Goal: Check status

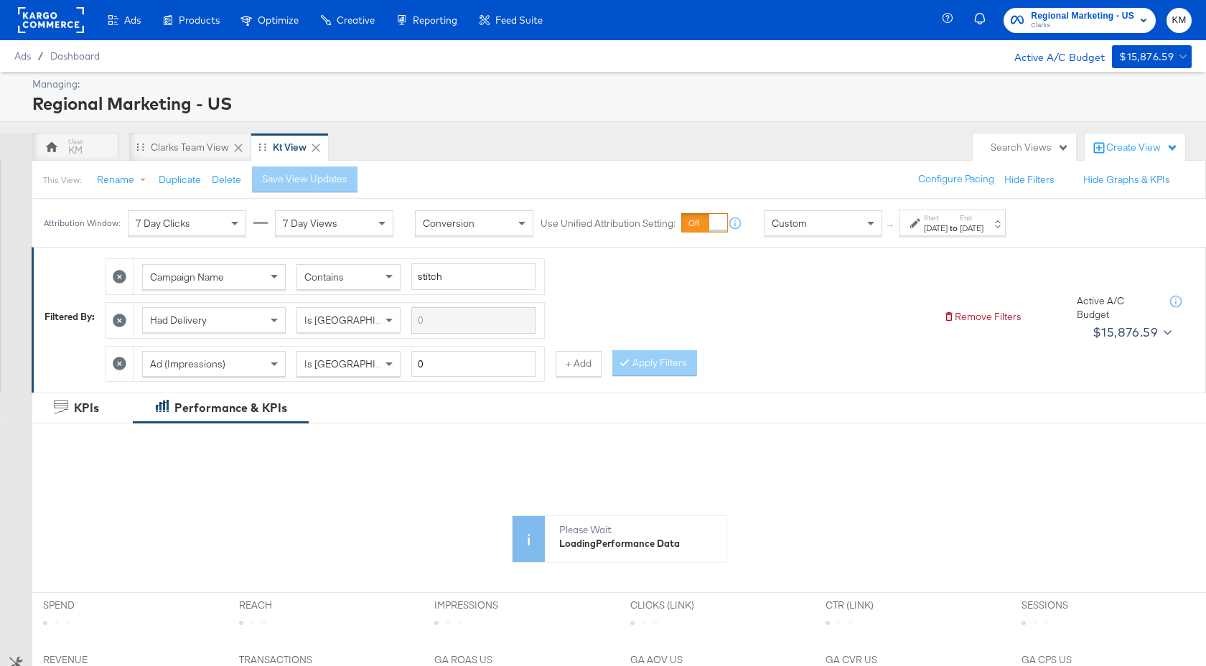
click at [948, 232] on div "[DATE]" at bounding box center [936, 228] width 24 height 11
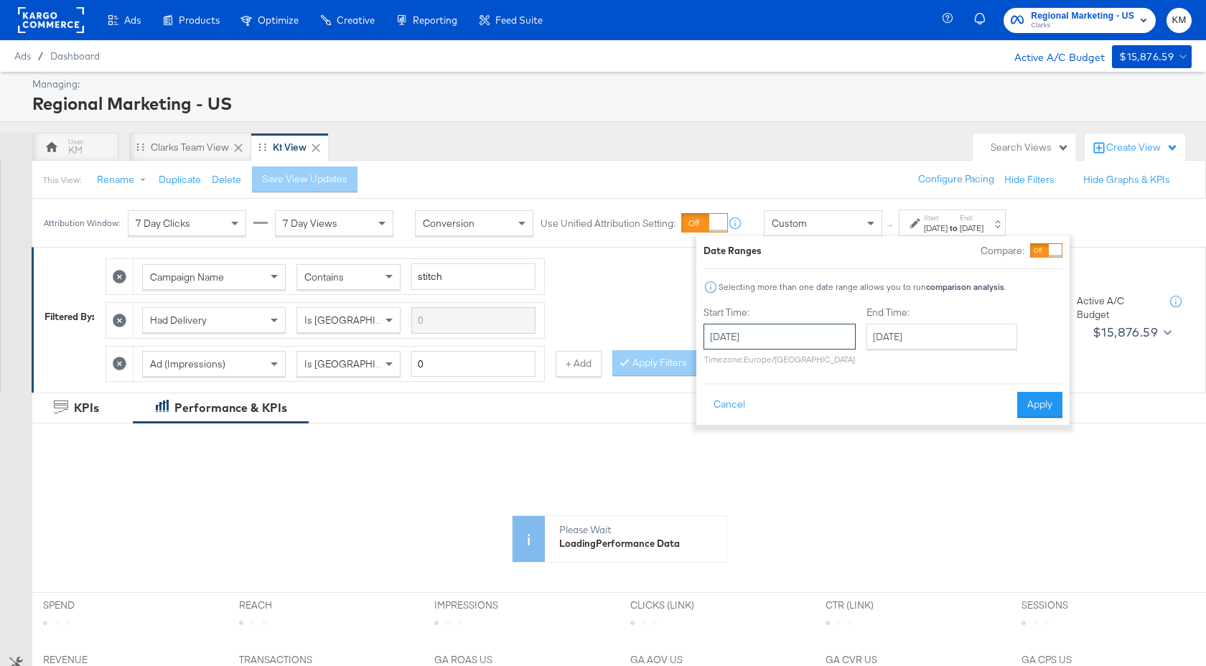
click at [800, 347] on input "[DATE]" at bounding box center [779, 337] width 152 height 26
click at [811, 360] on th "[DATE]" at bounding box center [793, 367] width 123 height 24
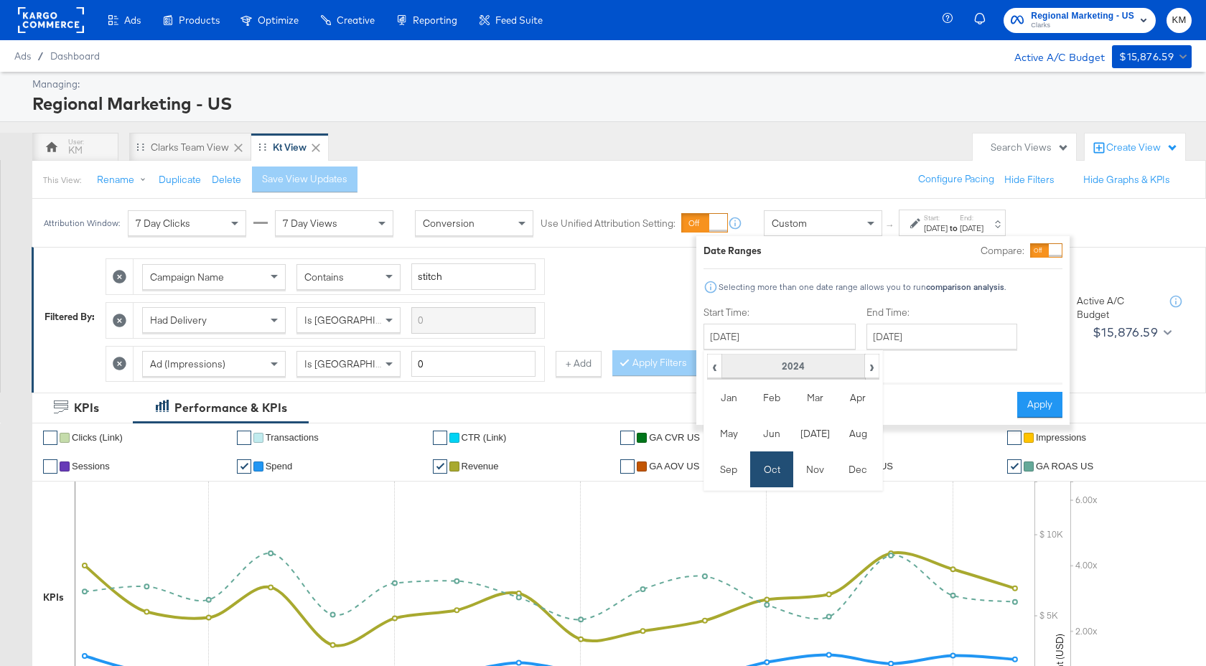
click at [813, 369] on th "2024" at bounding box center [792, 367] width 143 height 24
click at [813, 434] on td "2025" at bounding box center [814, 434] width 43 height 36
click at [724, 475] on td "Sep" at bounding box center [728, 470] width 43 height 36
click at [724, 469] on td "21" at bounding box center [720, 469] width 24 height 20
type input "[DATE]"
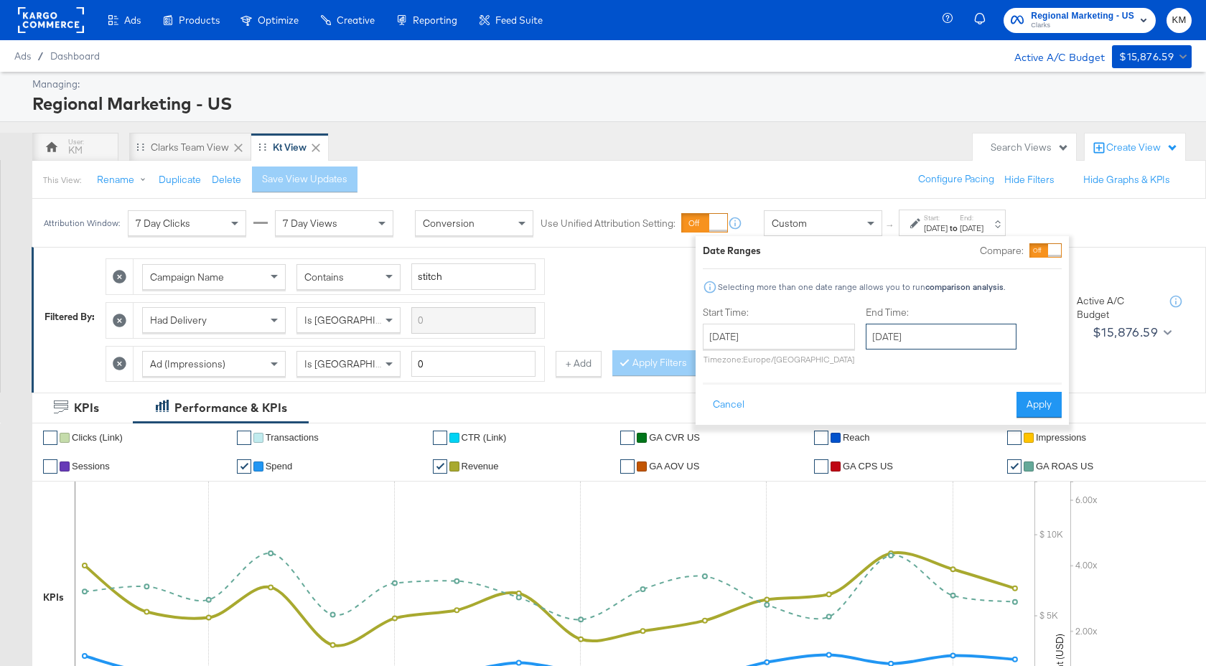
click at [893, 335] on input "[DATE]" at bounding box center [941, 337] width 151 height 26
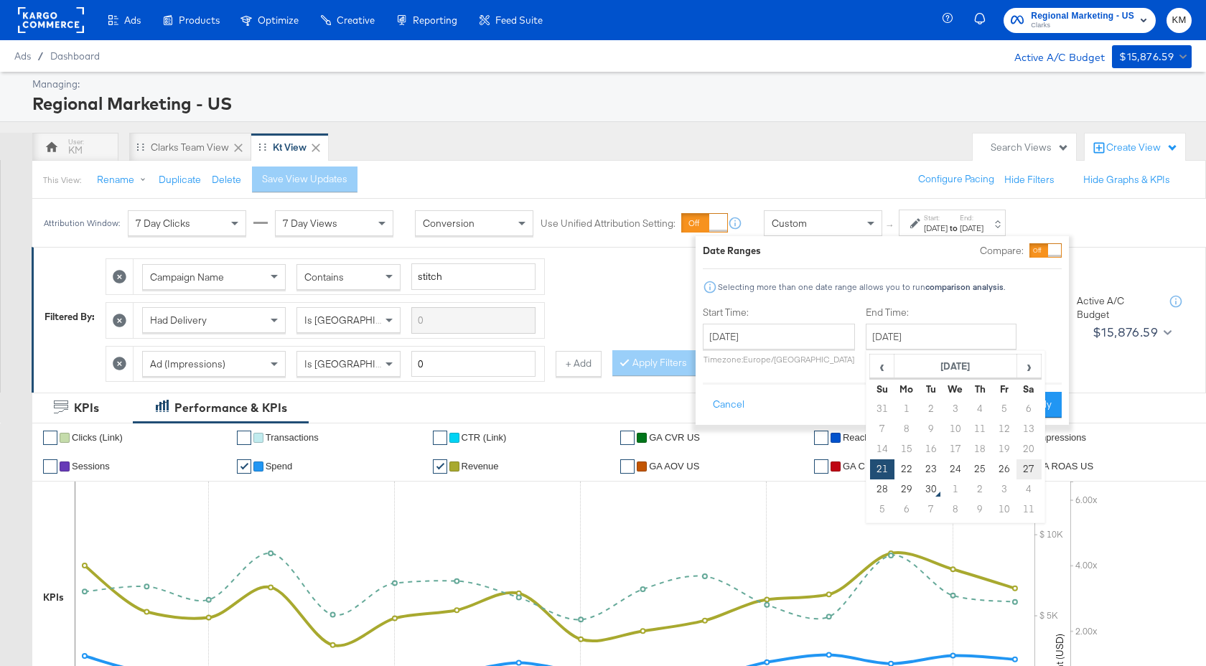
click at [1021, 469] on td "27" at bounding box center [1028, 469] width 24 height 20
type input "[DATE]"
click at [1032, 390] on div "Cancel Apply" at bounding box center [882, 400] width 359 height 35
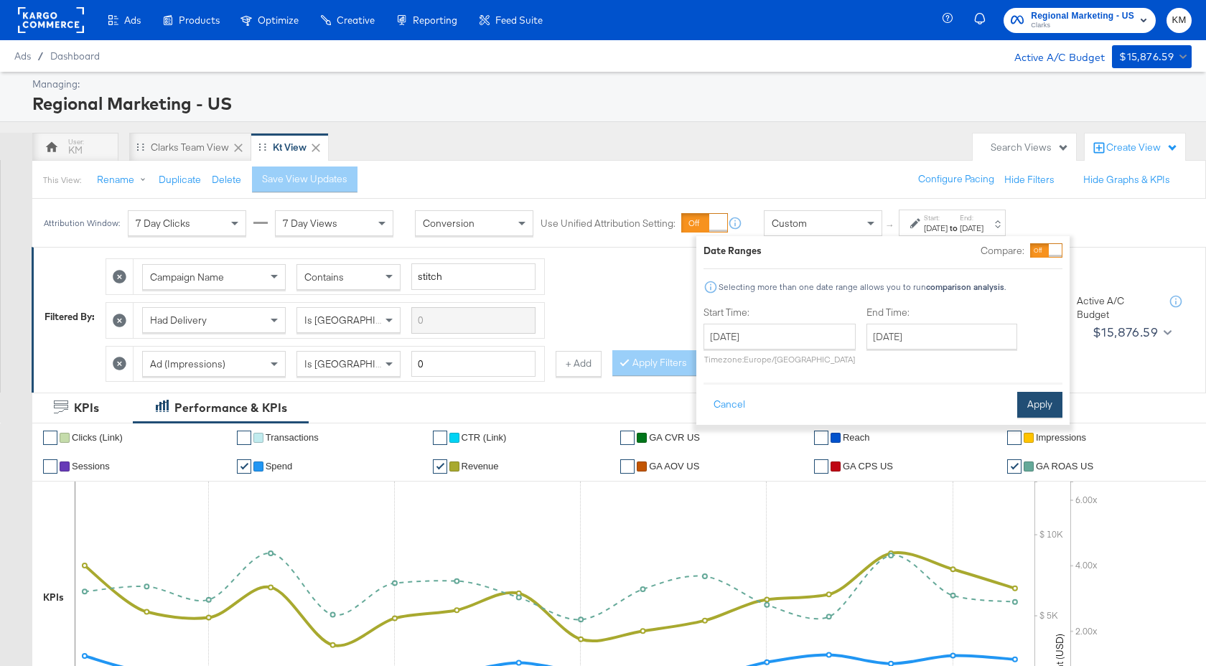
click at [1032, 406] on button "Apply" at bounding box center [1039, 405] width 45 height 26
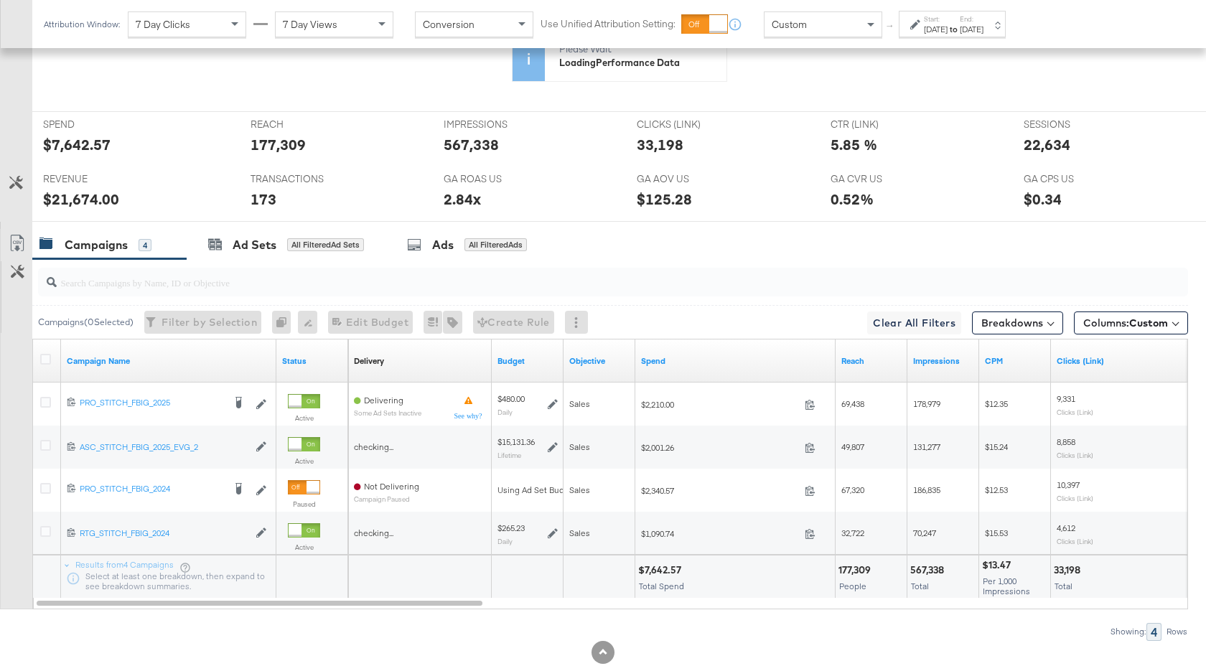
scroll to position [518, 0]
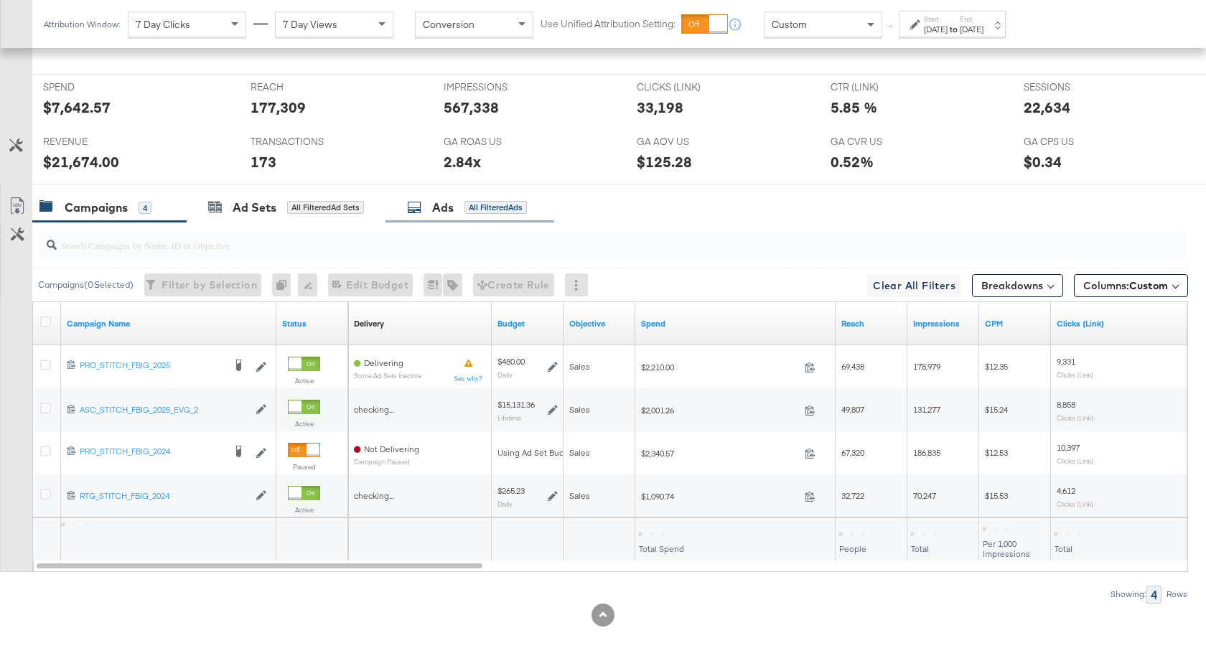
click at [431, 215] on div "Ads All Filtered Ads" at bounding box center [469, 207] width 169 height 31
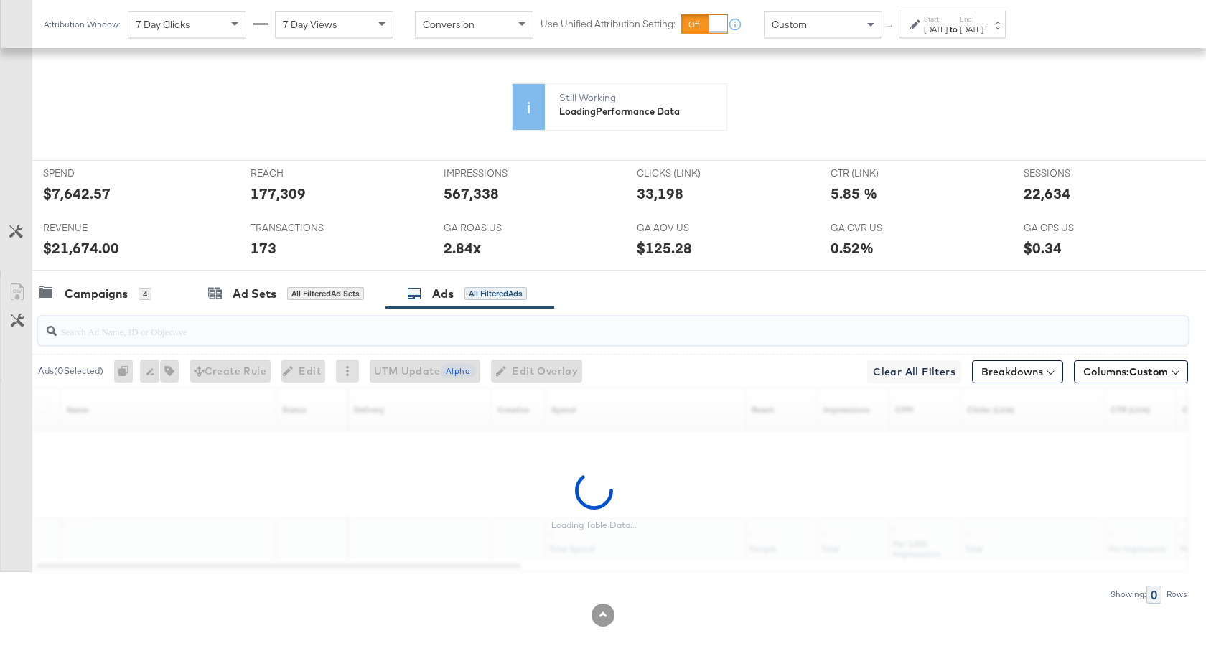
click at [244, 335] on input "search" at bounding box center [570, 326] width 1027 height 28
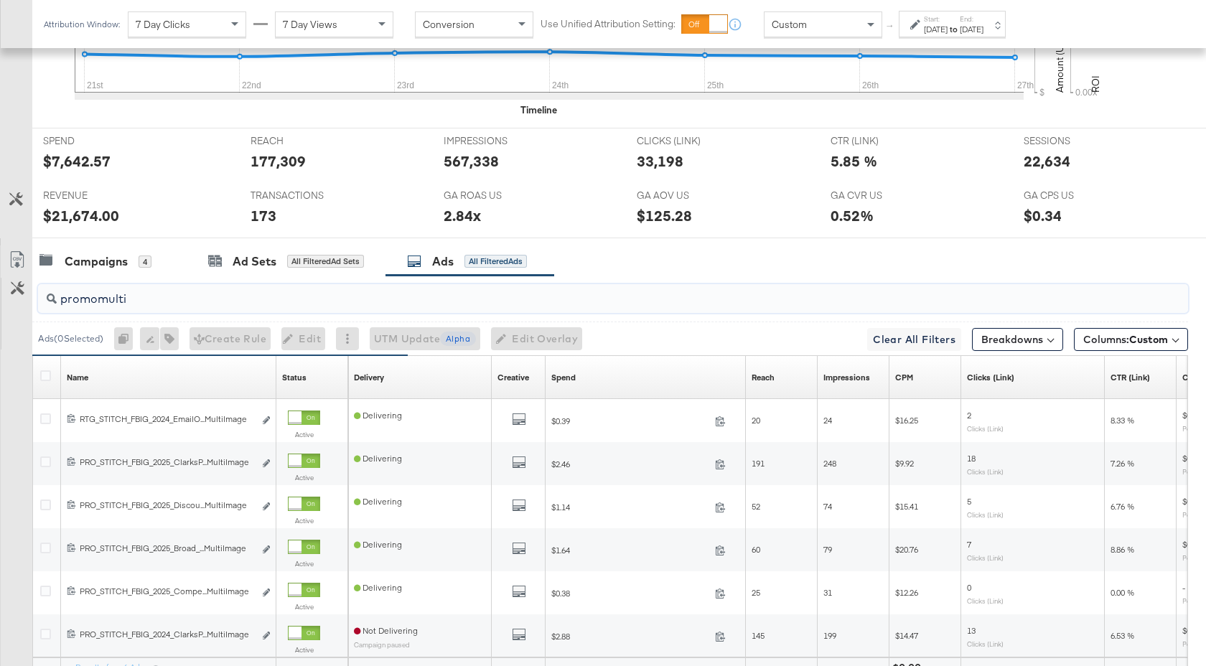
scroll to position [744, 0]
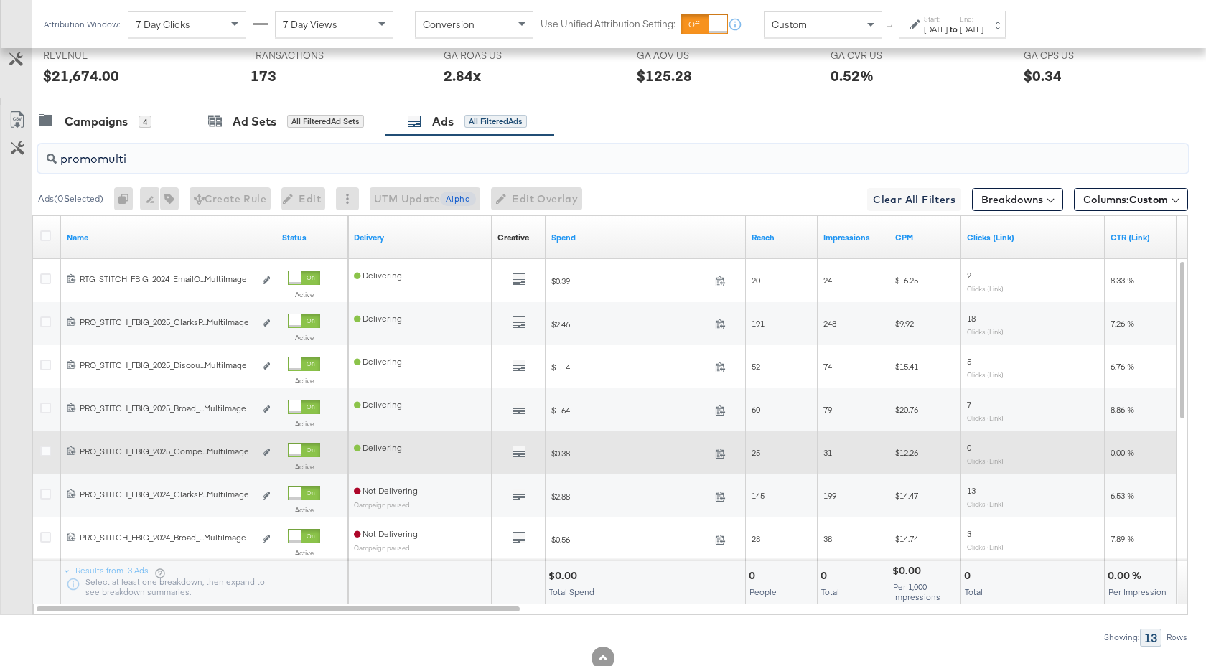
click at [304, 452] on div at bounding box center [304, 450] width 32 height 14
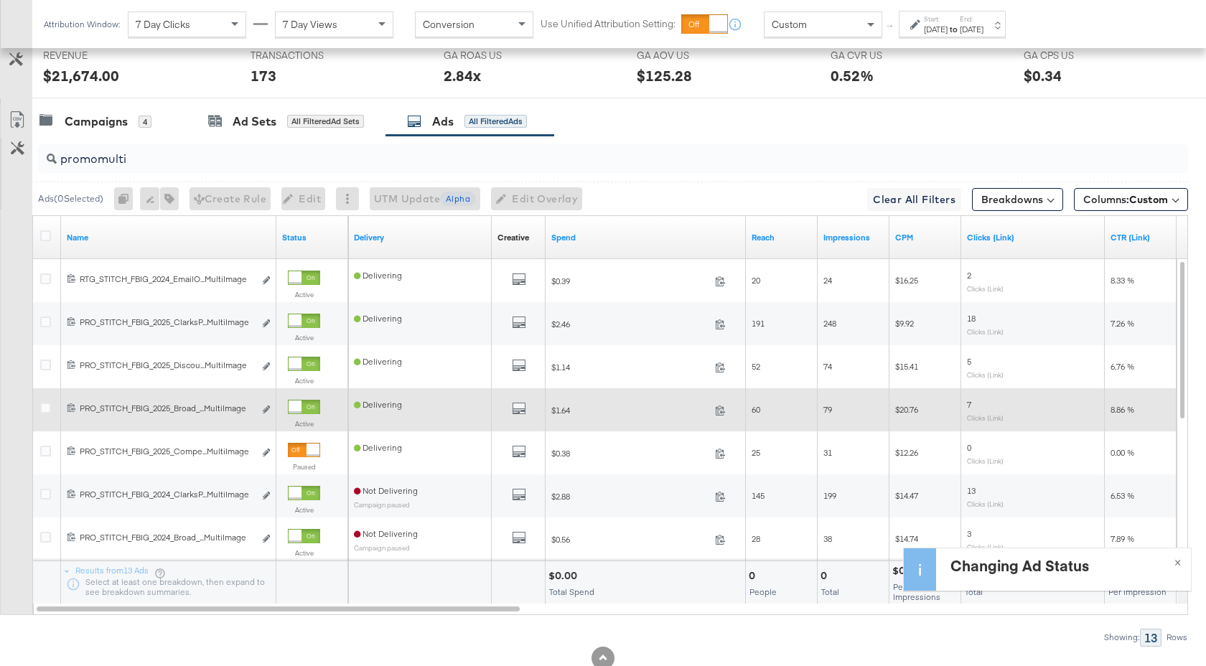
click at [304, 411] on div at bounding box center [304, 407] width 32 height 14
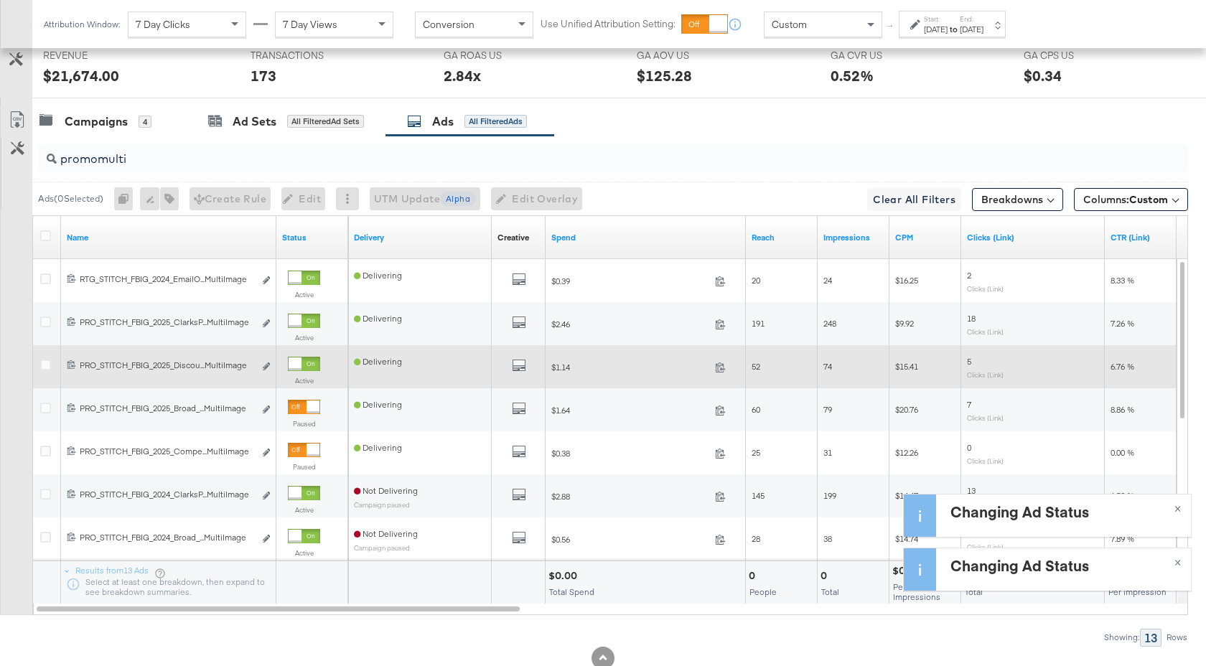
click at [301, 368] on div at bounding box center [304, 364] width 32 height 14
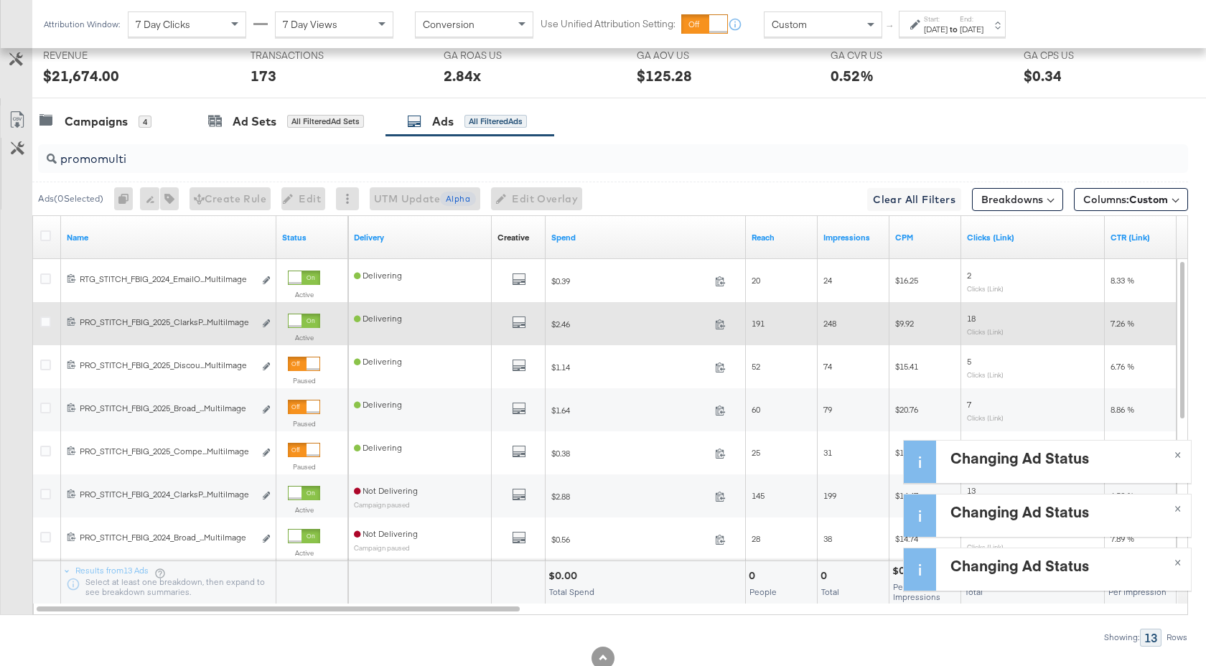
click at [304, 324] on div at bounding box center [304, 321] width 32 height 14
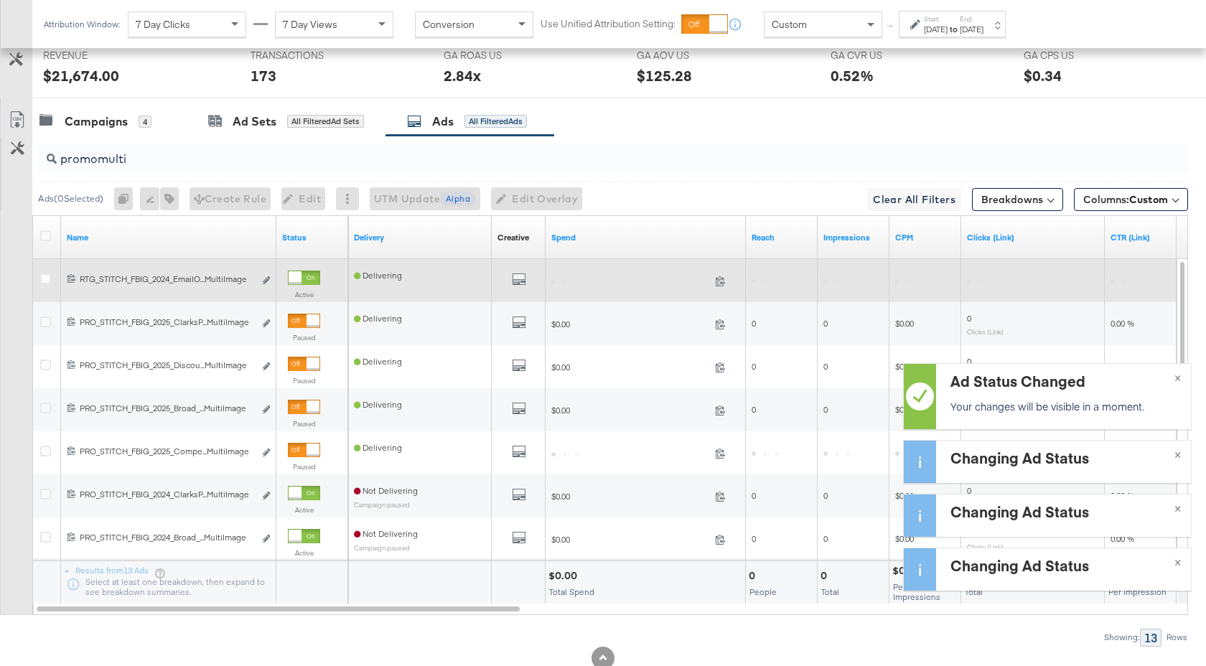
click at [301, 272] on div at bounding box center [295, 277] width 13 height 13
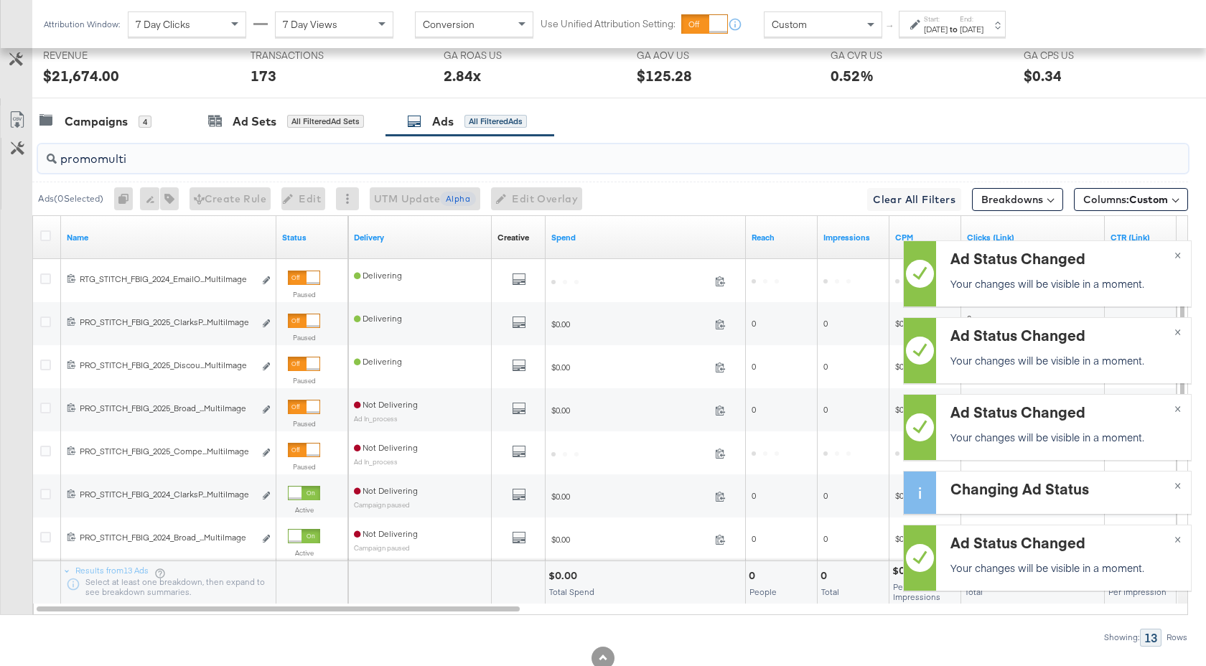
click at [131, 159] on input "promomulti" at bounding box center [570, 153] width 1027 height 28
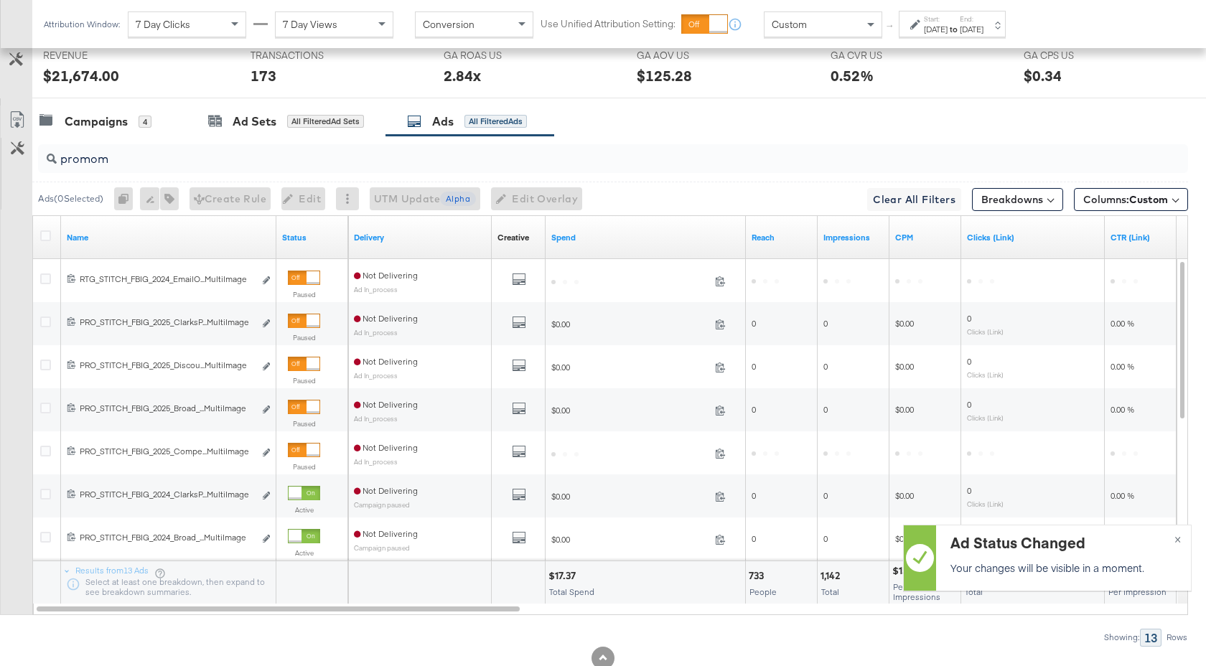
click at [134, 161] on input "promom" at bounding box center [570, 153] width 1027 height 28
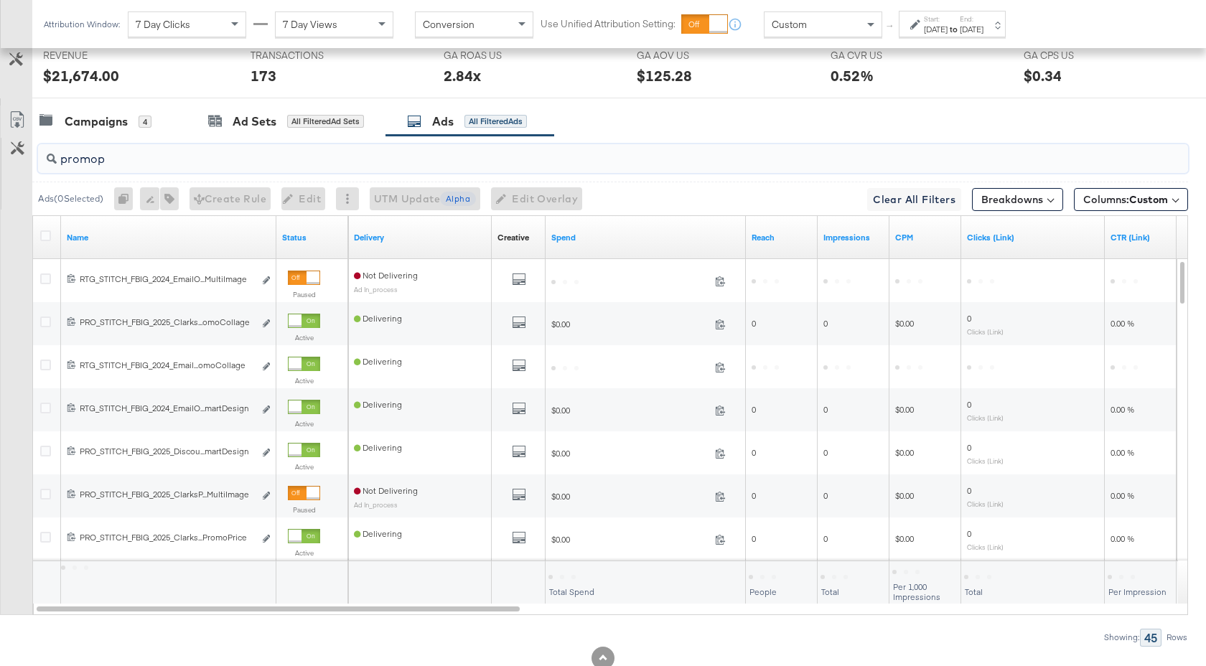
scroll to position [572, 0]
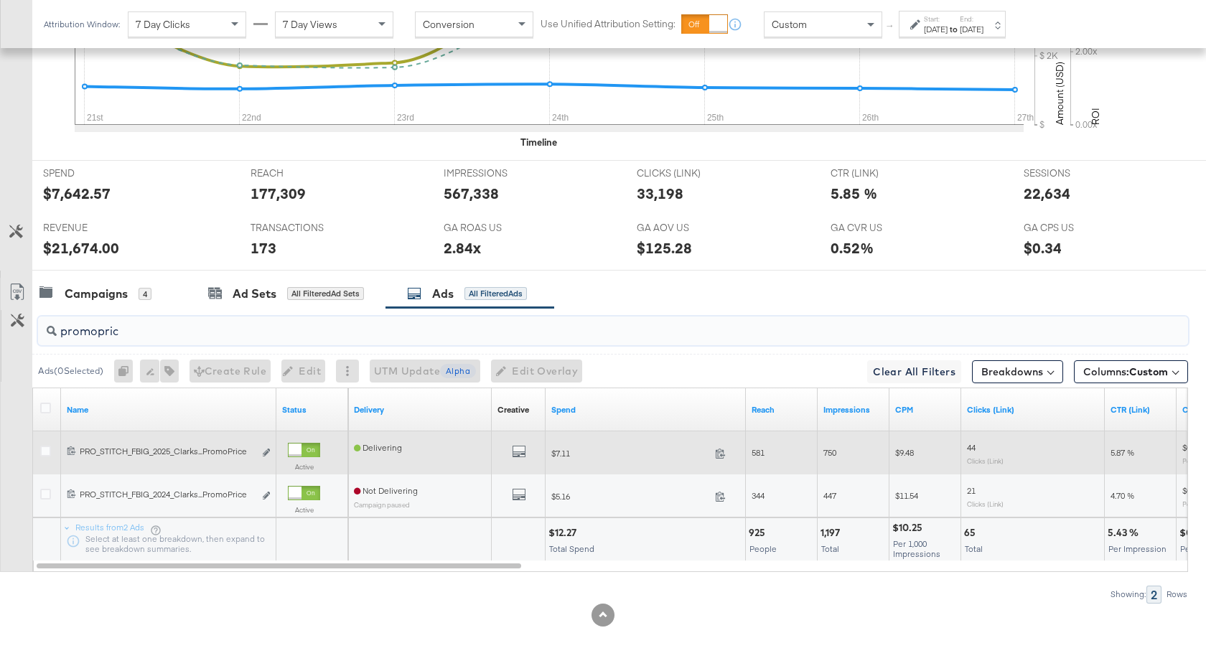
type input "promopric"
click at [301, 447] on div at bounding box center [295, 450] width 13 height 13
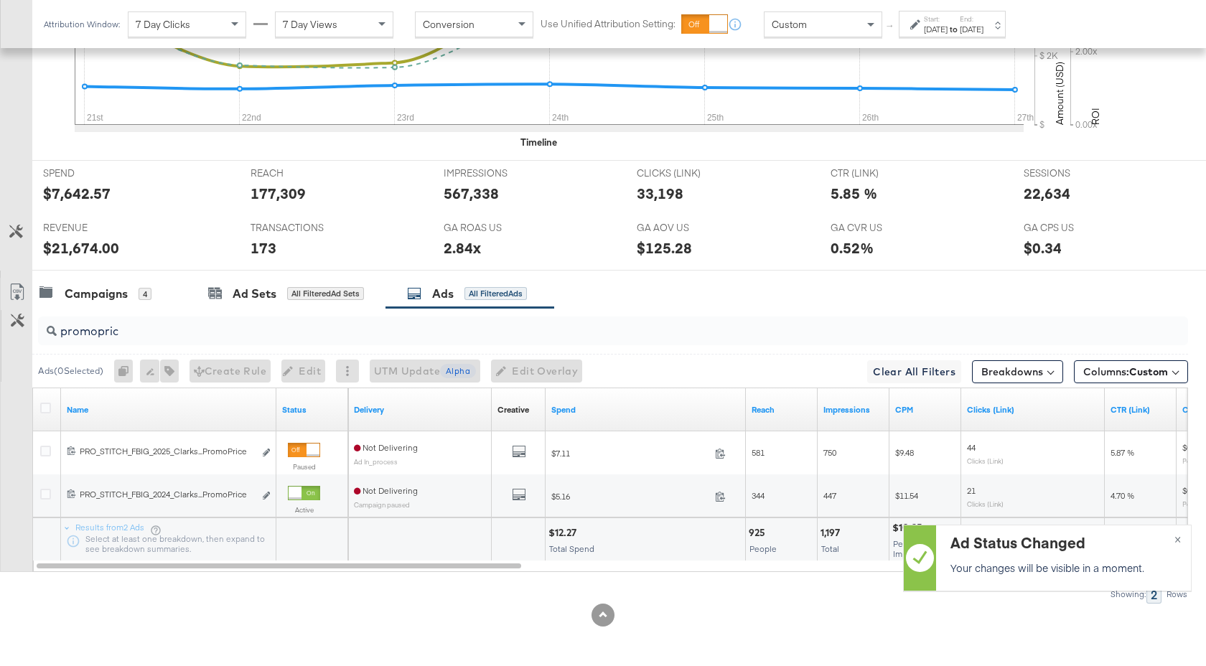
click at [948, 25] on div "[DATE]" at bounding box center [936, 29] width 24 height 11
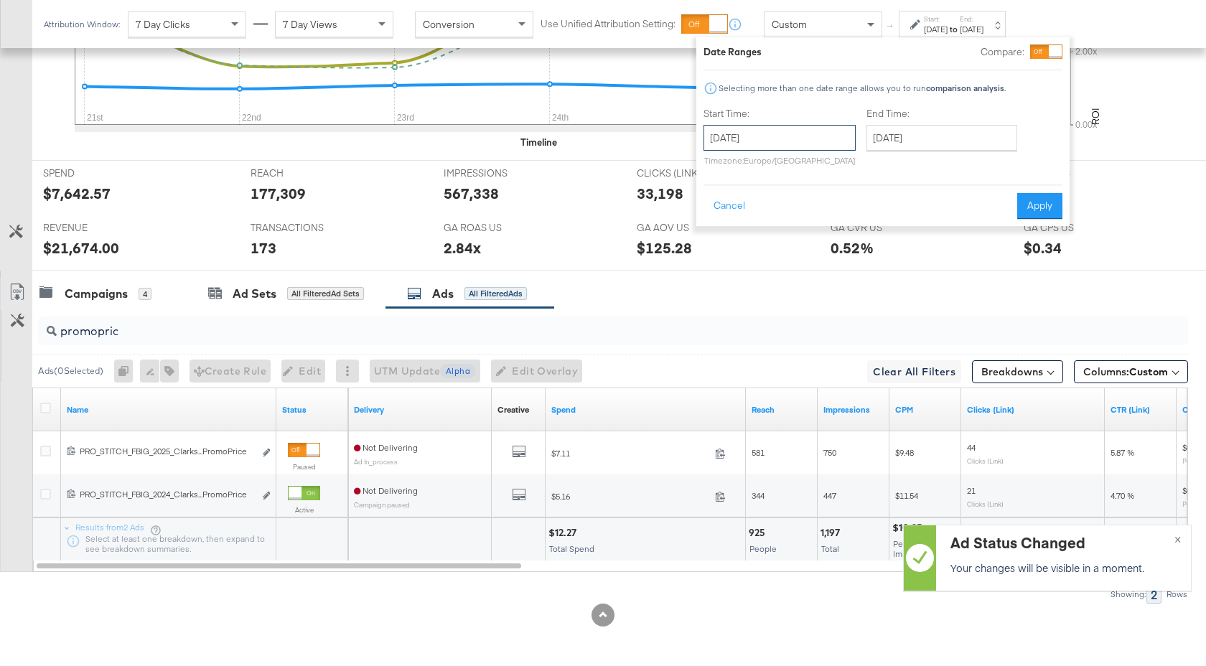
click at [797, 141] on input "[DATE]" at bounding box center [779, 138] width 152 height 26
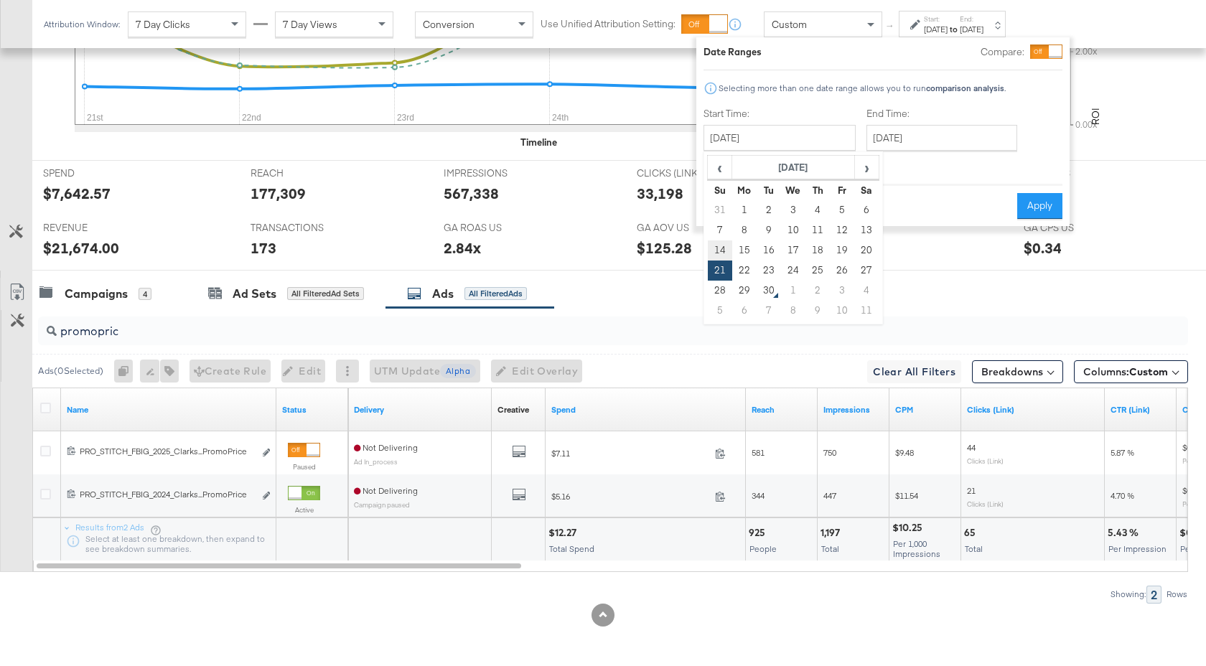
click at [724, 248] on td "14" at bounding box center [720, 250] width 24 height 20
type input "[DATE]"
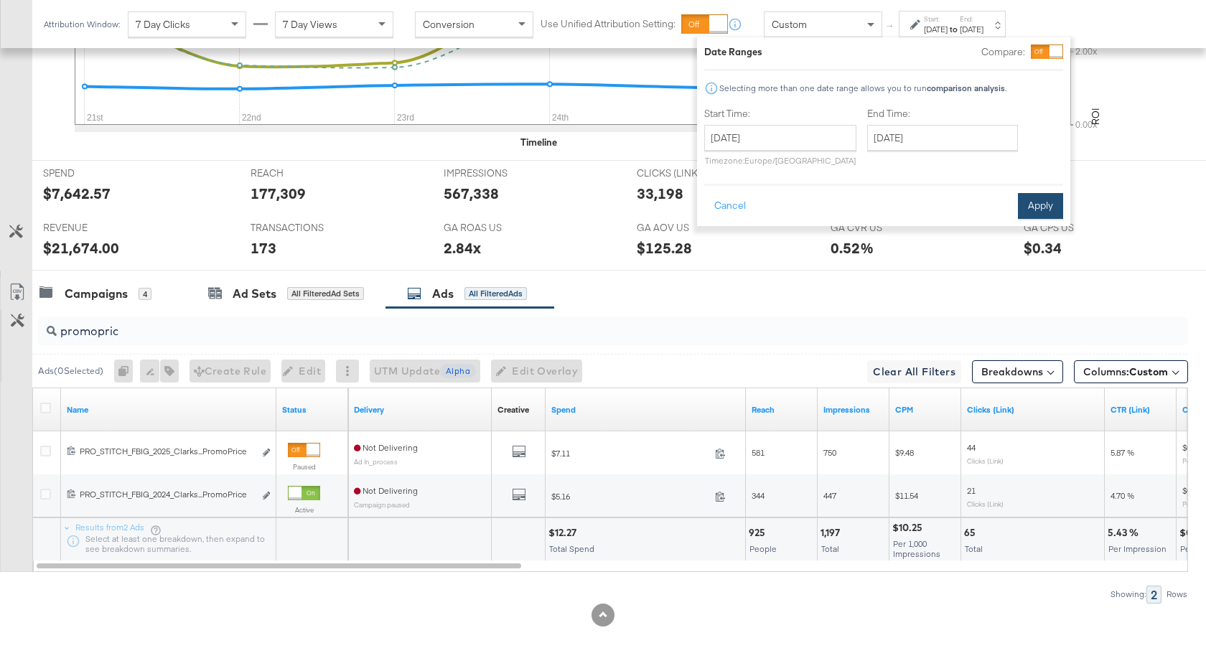
click at [1040, 201] on button "Apply" at bounding box center [1040, 206] width 45 height 26
